Goal: Use online tool/utility

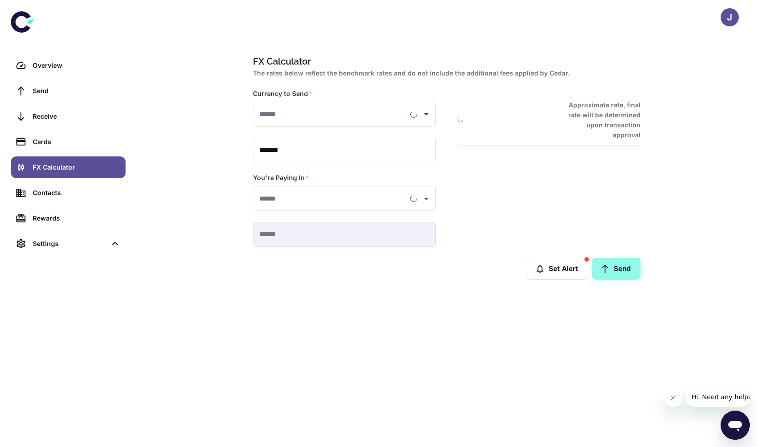
type input "**********"
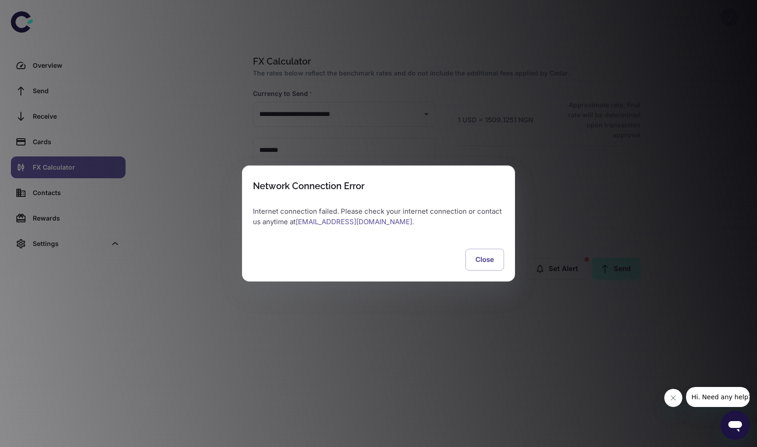
type input "**********"
